Goal: Transaction & Acquisition: Purchase product/service

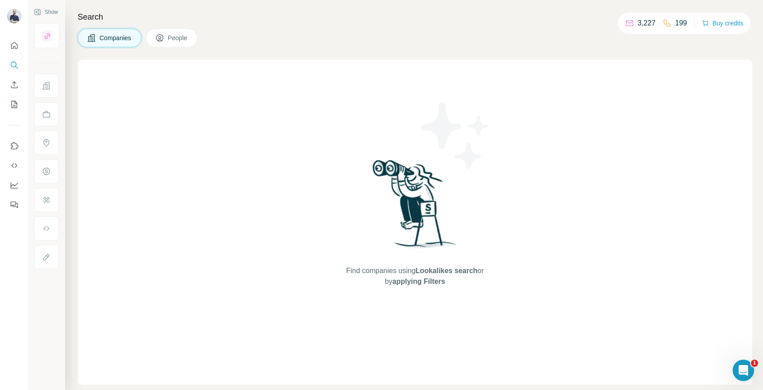
click at [183, 41] on span "People" at bounding box center [178, 37] width 21 height 9
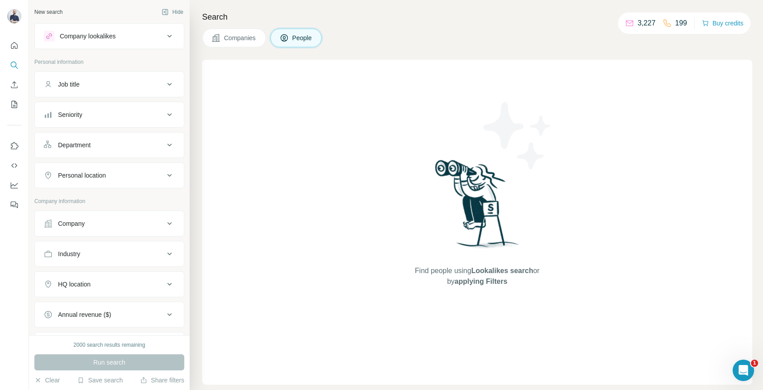
click at [254, 37] on span "Companies" at bounding box center [240, 37] width 33 height 9
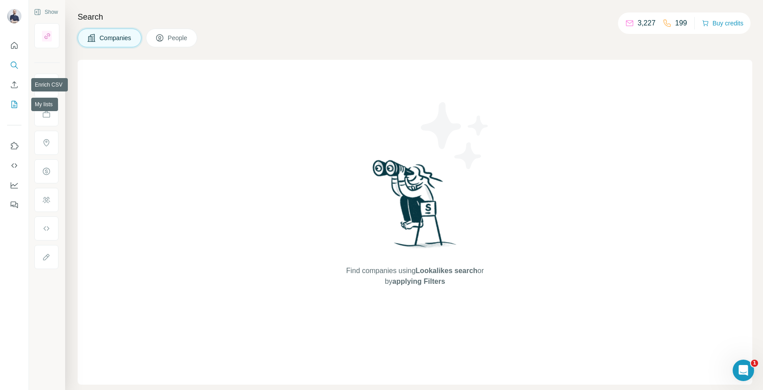
click at [12, 102] on icon "My lists" at bounding box center [15, 104] width 6 height 7
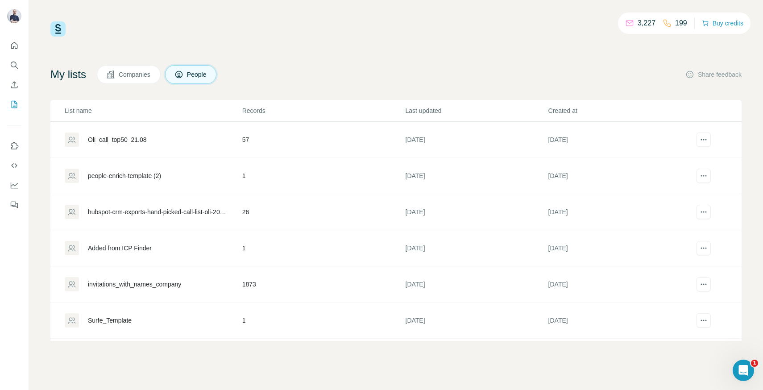
click at [266, 149] on td "57" at bounding box center [323, 140] width 163 height 36
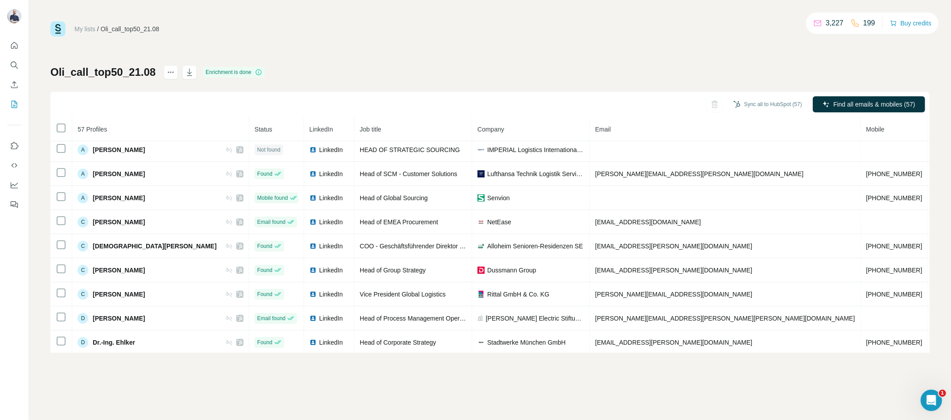
scroll to position [28, 0]
click at [762, 24] on icon at bounding box center [817, 23] width 9 height 9
click at [762, 25] on p "3,227" at bounding box center [835, 23] width 18 height 11
click at [762, 20] on button "Buy credits" at bounding box center [910, 23] width 41 height 12
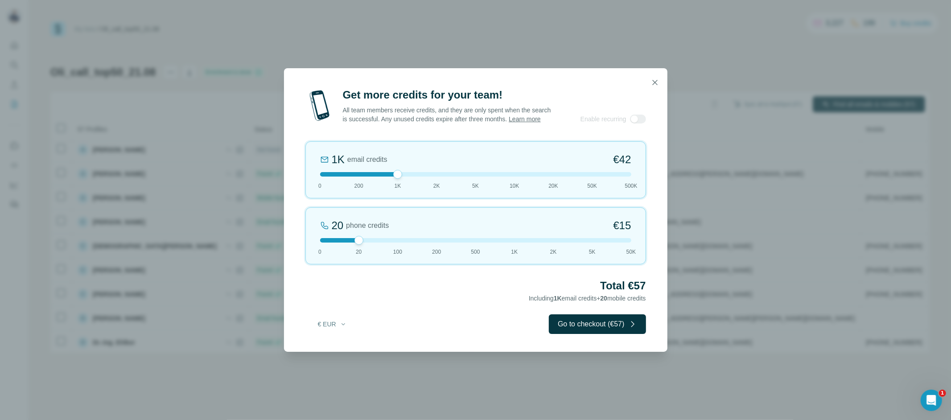
click at [398, 178] on div at bounding box center [397, 174] width 9 height 9
click at [659, 78] on icon "button" at bounding box center [655, 82] width 9 height 9
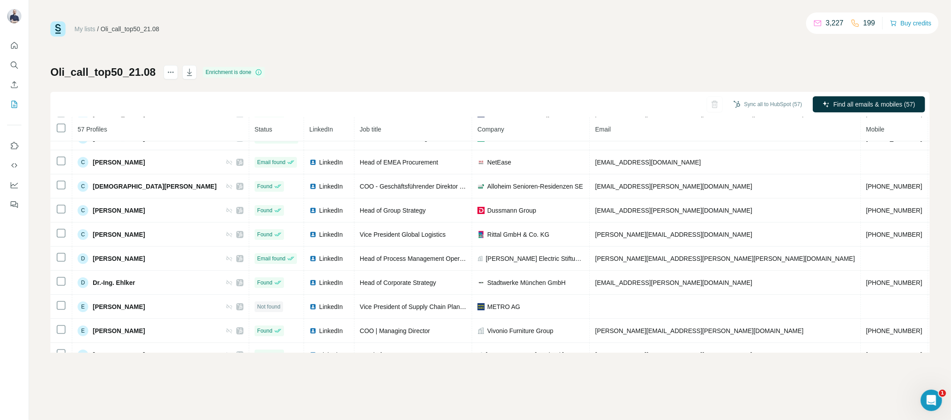
scroll to position [0, 0]
